Goal: Navigation & Orientation: Find specific page/section

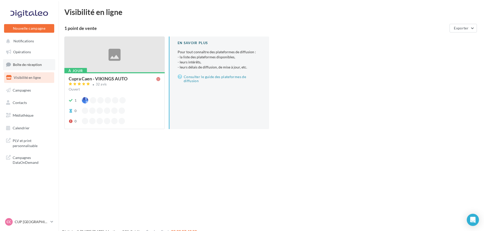
click at [29, 65] on span "Boîte de réception" at bounding box center [27, 64] width 29 height 4
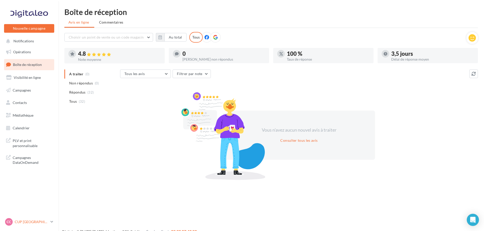
click at [30, 220] on p "CUP [GEOGRAPHIC_DATA]" at bounding box center [32, 221] width 34 height 5
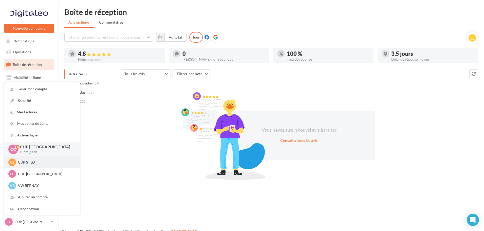
click at [30, 162] on p "CUP ST LO" at bounding box center [46, 162] width 56 height 5
